Goal: Transaction & Acquisition: Purchase product/service

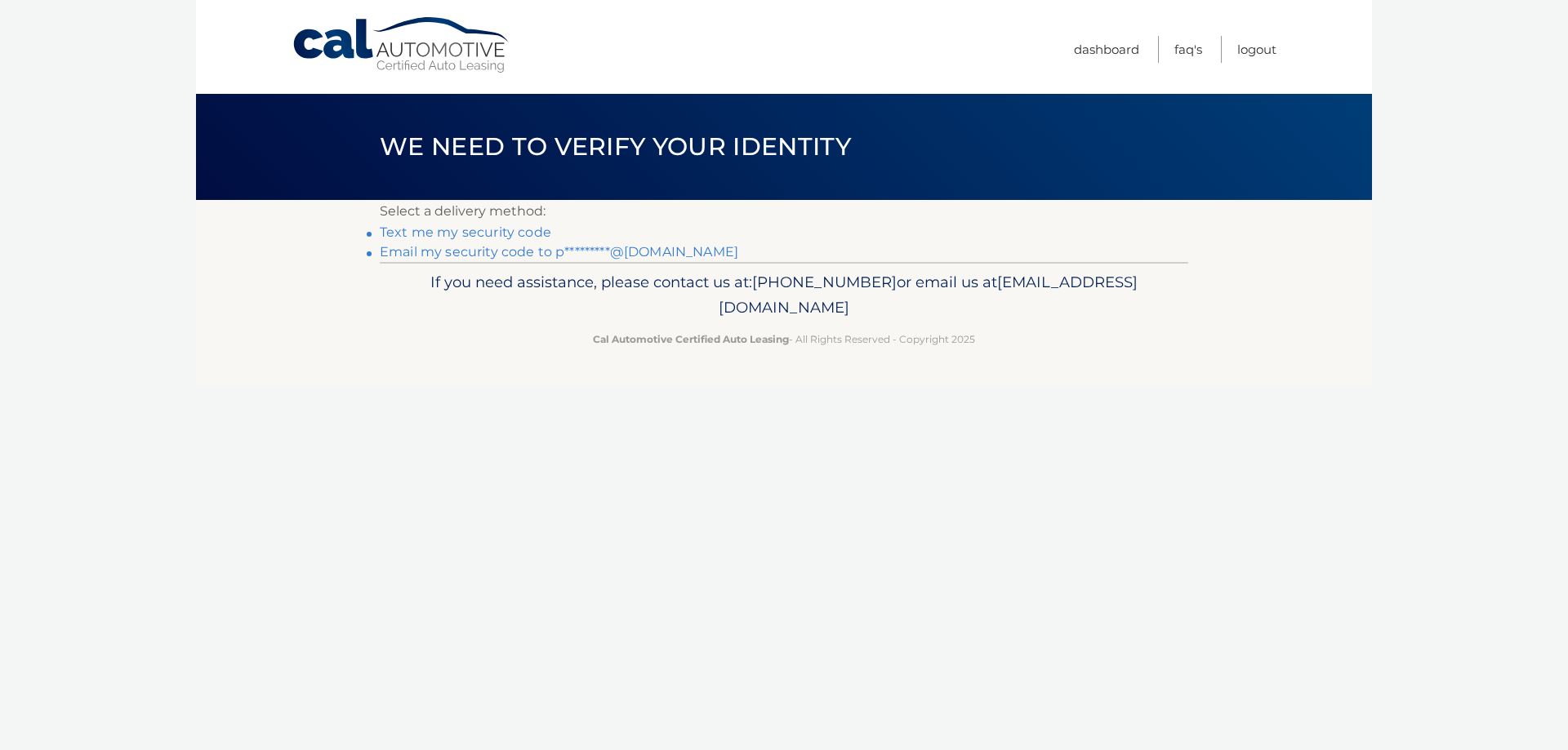
click at [492, 252] on link "Email my security code to p*********@gmail.com" at bounding box center [559, 252] width 358 height 16
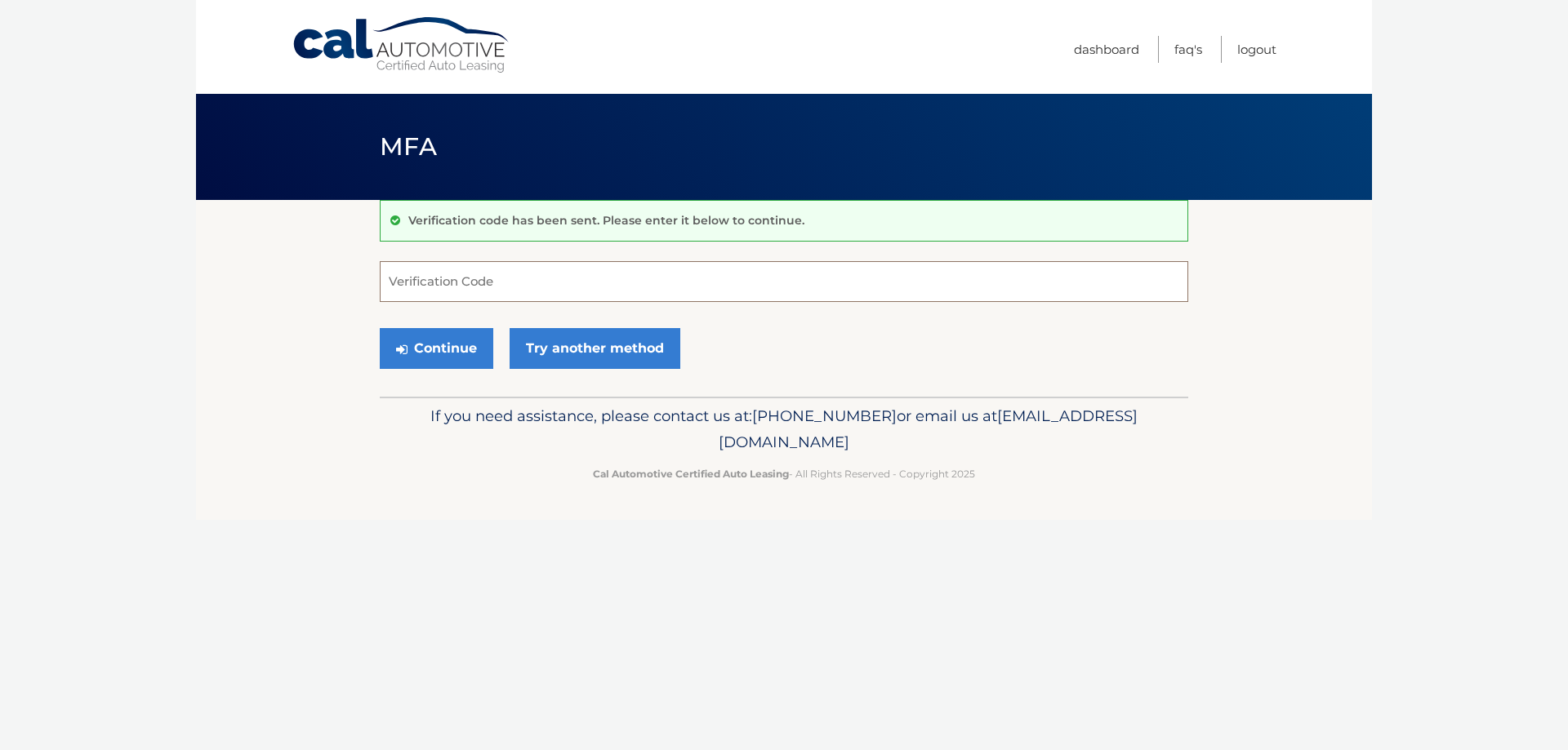
click at [497, 283] on input "Verification Code" at bounding box center [784, 281] width 808 height 41
click at [394, 276] on input "Verification Code" at bounding box center [784, 281] width 808 height 41
paste input "130389"
type input "130389"
click at [457, 345] on button "Continue" at bounding box center [437, 348] width 114 height 41
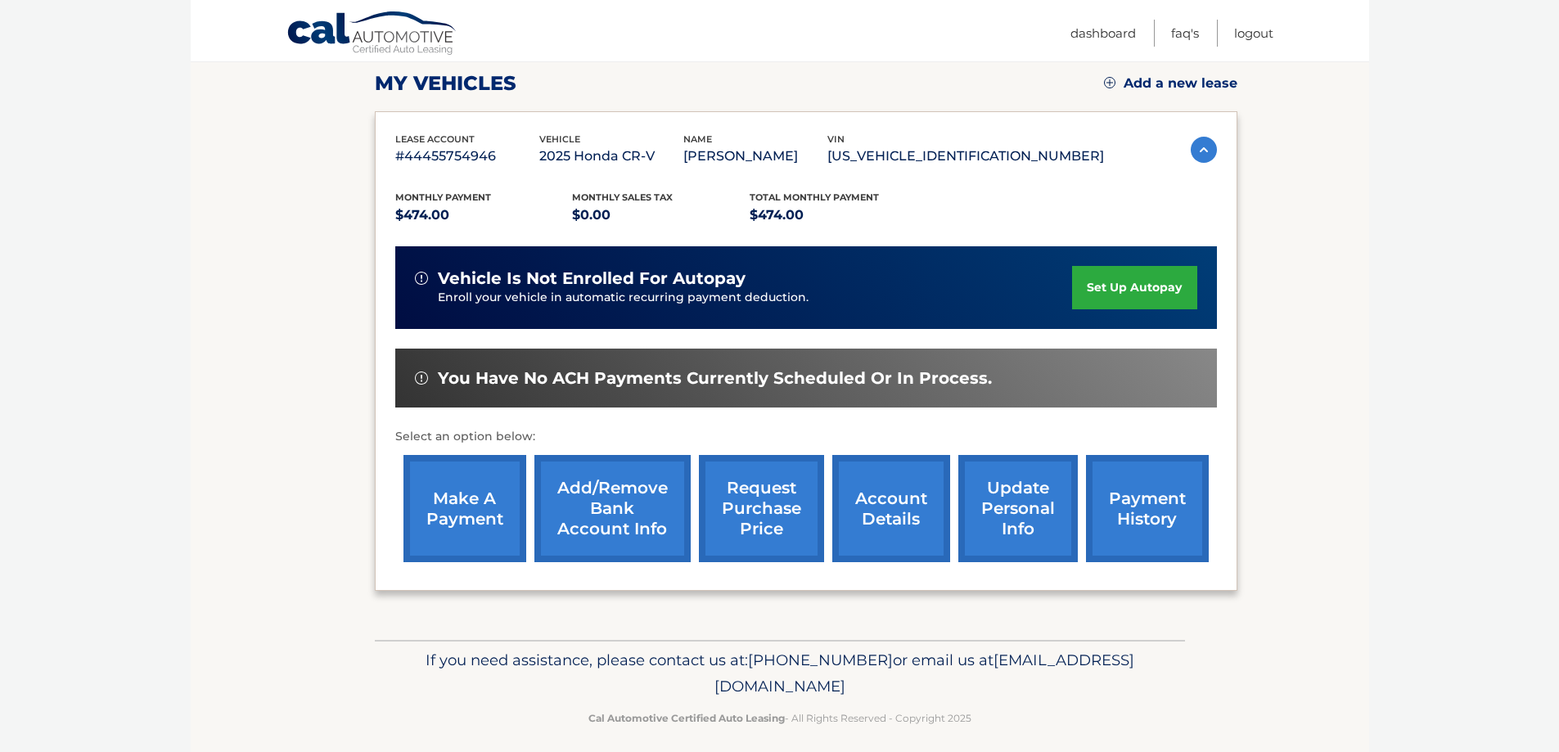
scroll to position [240, 0]
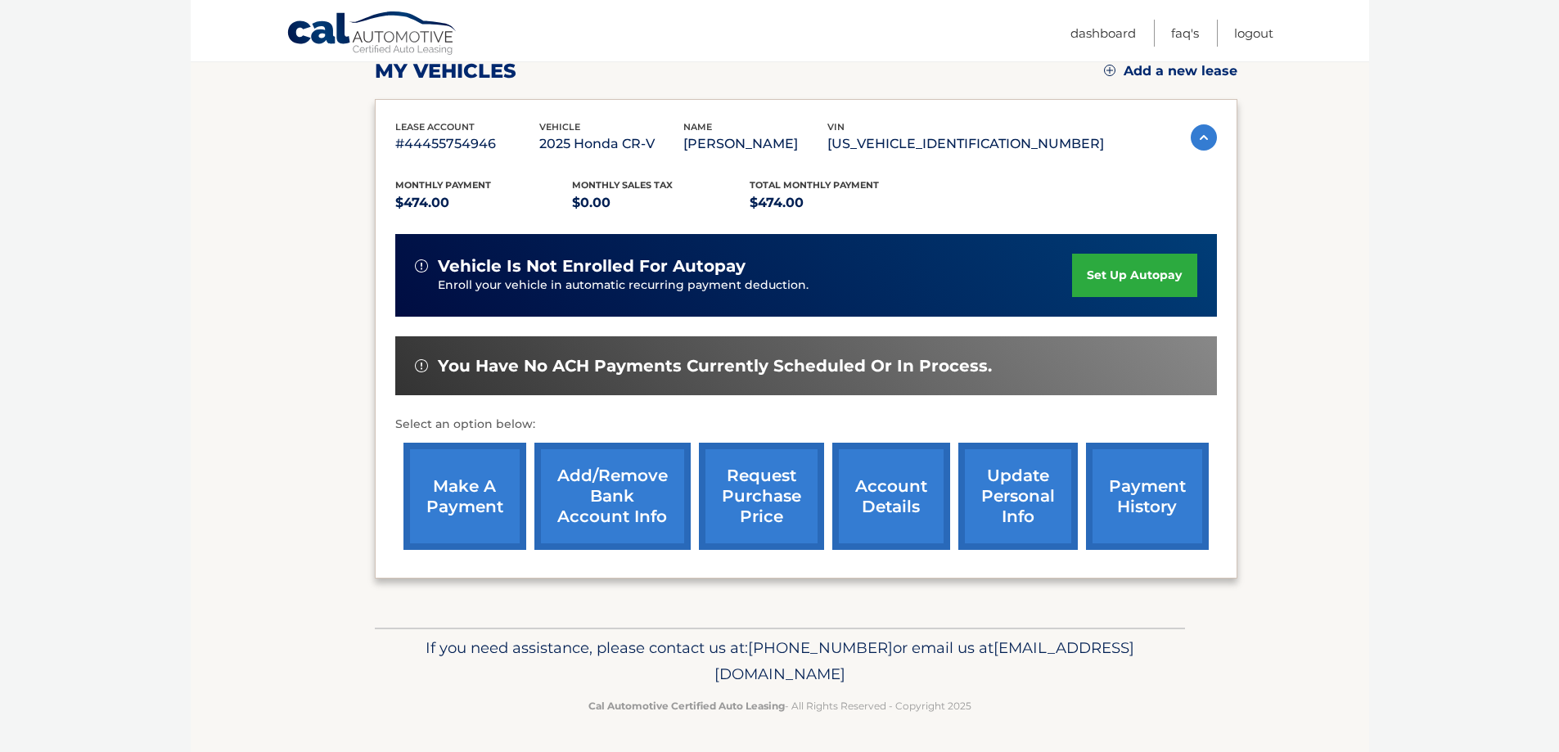
click at [473, 518] on link "make a payment" at bounding box center [465, 496] width 123 height 107
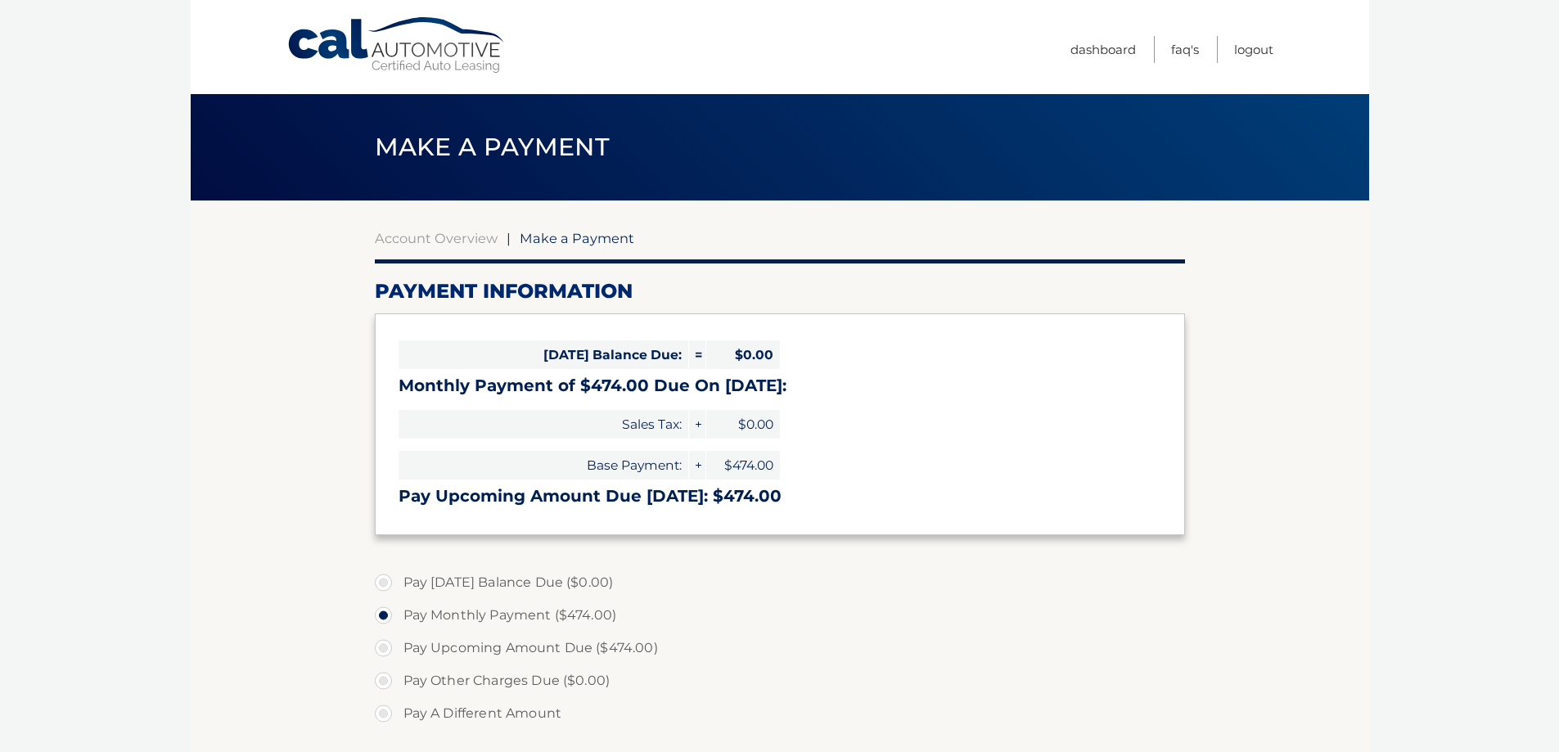
select select "OTNkODViYmEtOTQ4MS00Yzg4LTljZmItMjdiNDc0MjE4NzE5"
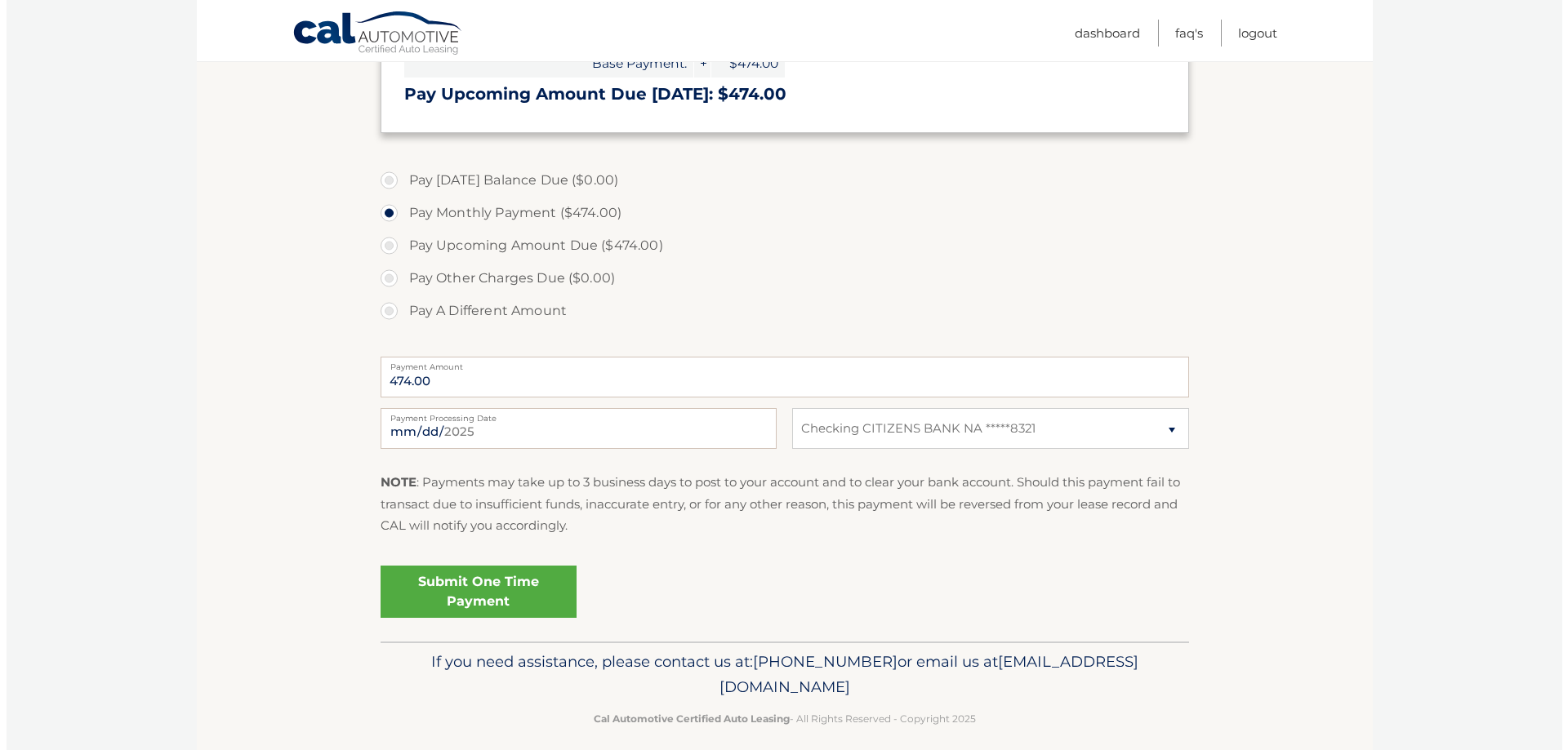
scroll to position [408, 0]
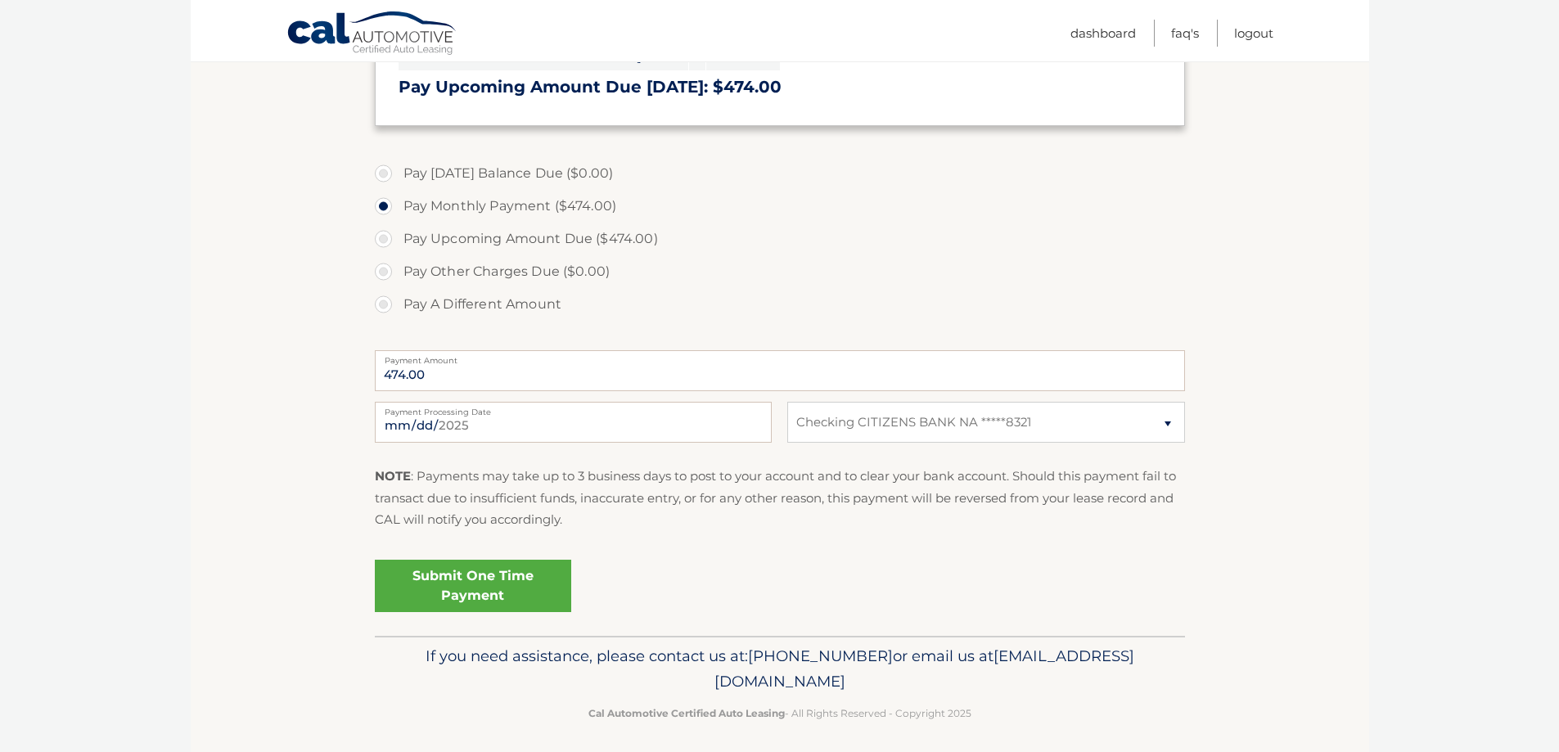
click at [515, 601] on link "Submit One Time Payment" at bounding box center [473, 586] width 196 height 52
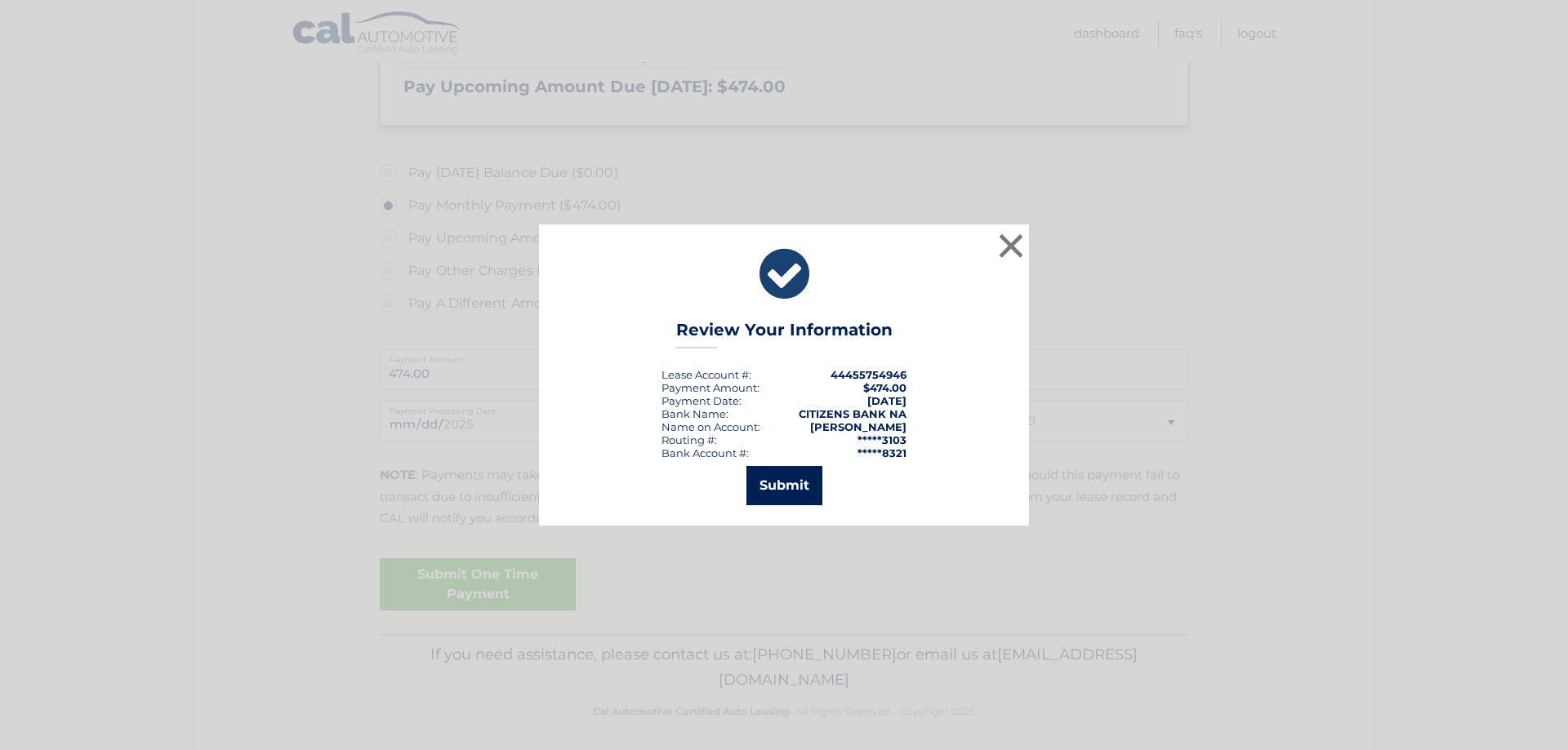
click at [793, 480] on button "Submit" at bounding box center [784, 485] width 76 height 39
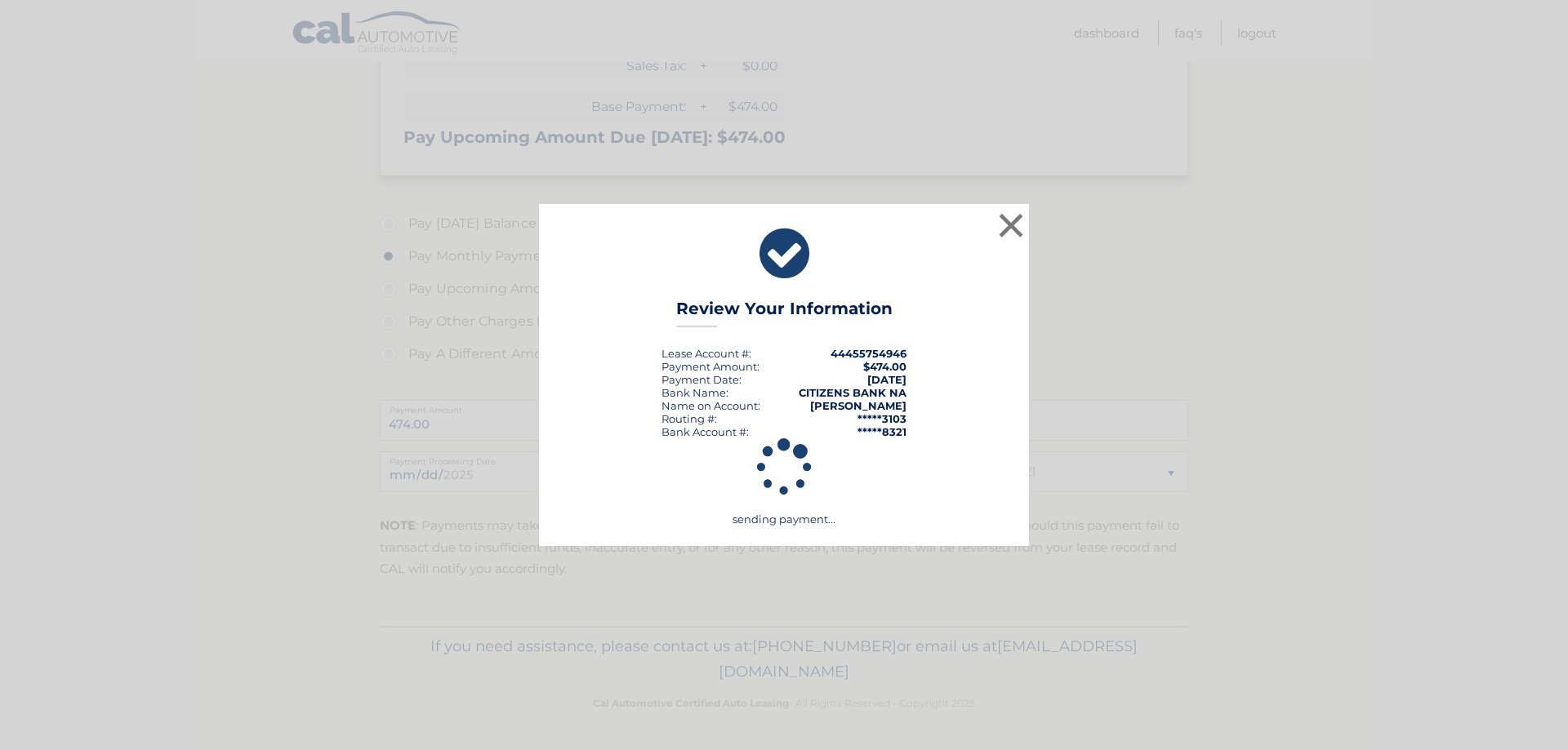
scroll to position [358, 0]
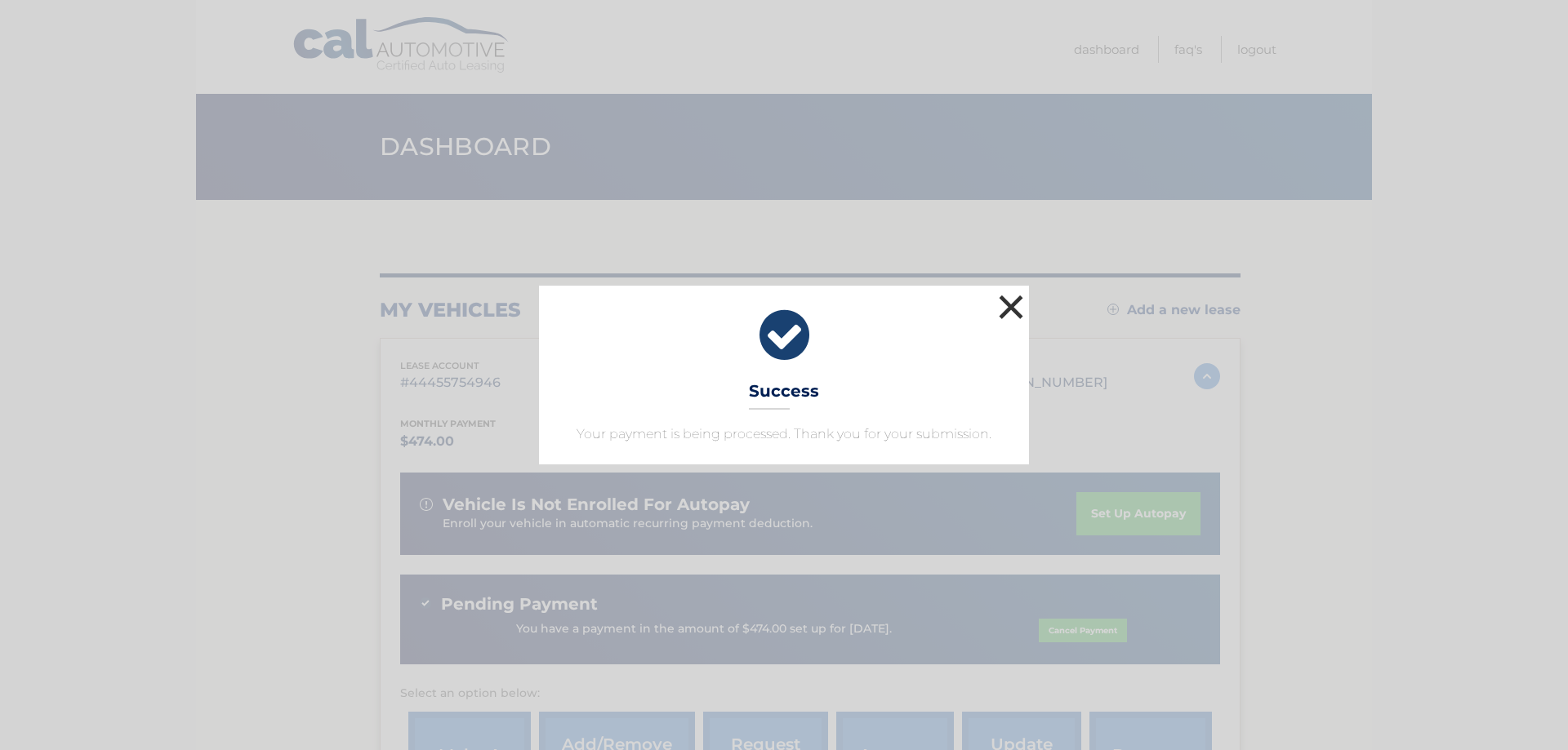
click at [1006, 299] on button "×" at bounding box center [1010, 306] width 33 height 33
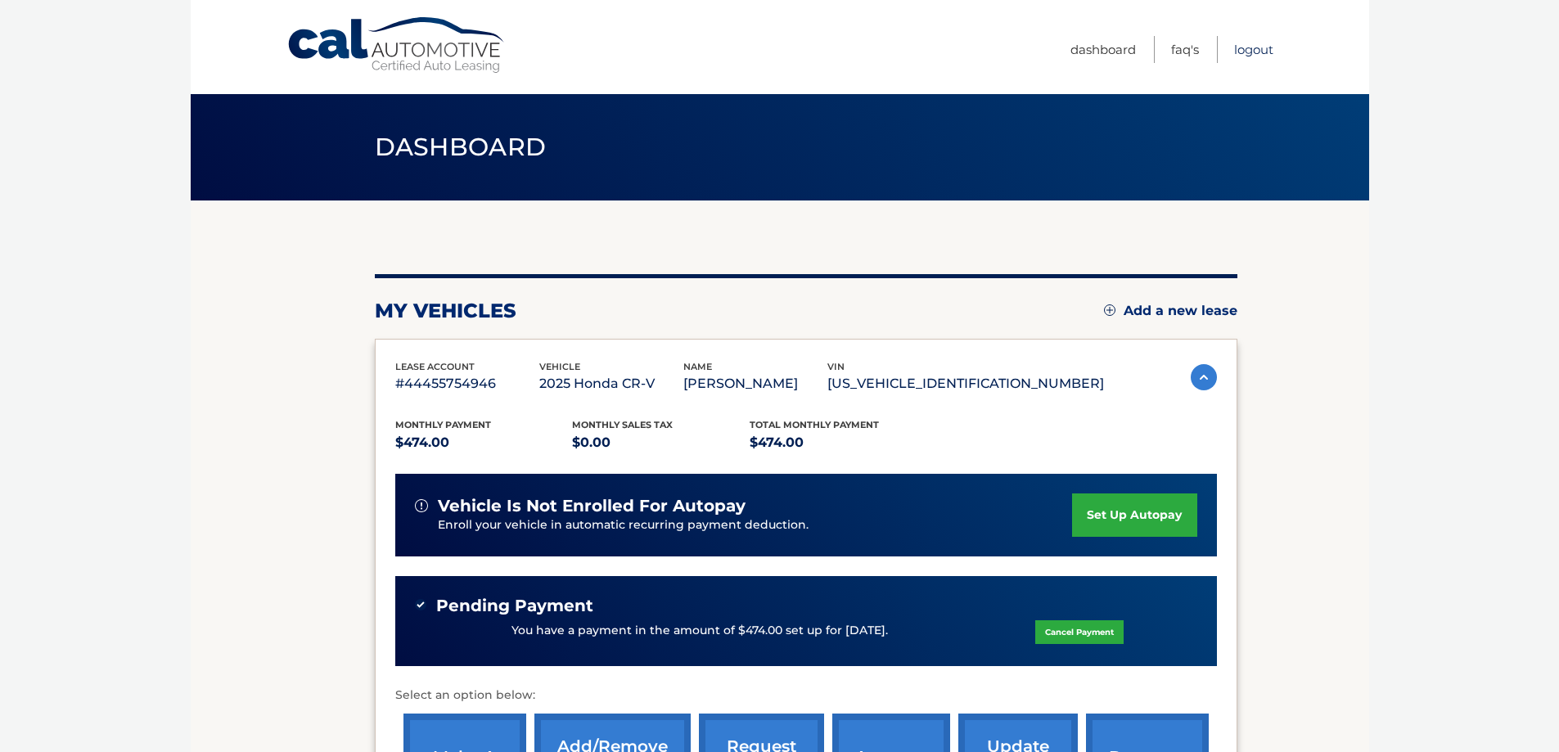
click at [1249, 54] on link "Logout" at bounding box center [1253, 49] width 39 height 27
